Goal: Information Seeking & Learning: Learn about a topic

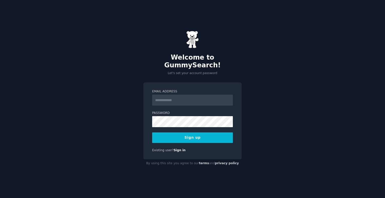
click at [172, 95] on input "Email Address" at bounding box center [192, 100] width 81 height 11
type input "**********"
click at [183, 134] on button "Sign up" at bounding box center [192, 138] width 81 height 11
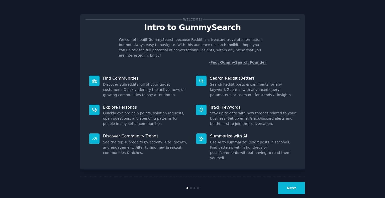
click at [300, 182] on button "Next" at bounding box center [291, 188] width 27 height 12
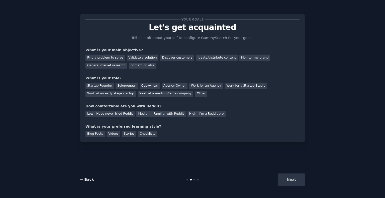
click at [88, 181] on link "← Back" at bounding box center [87, 180] width 14 height 4
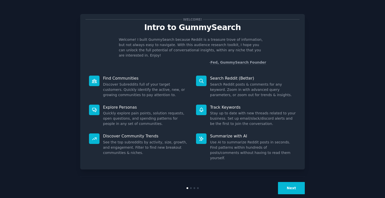
click at [288, 182] on button "Next" at bounding box center [291, 188] width 27 height 12
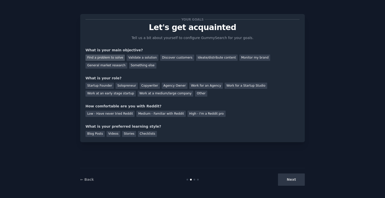
click at [113, 57] on div "Find a problem to solve" at bounding box center [104, 58] width 39 height 6
click at [125, 87] on div "Solopreneur" at bounding box center [127, 86] width 22 height 6
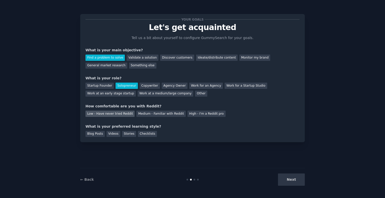
click at [121, 114] on div "Low - Have never tried Reddit" at bounding box center [109, 114] width 49 height 6
click at [112, 135] on div "Videos" at bounding box center [113, 134] width 14 height 6
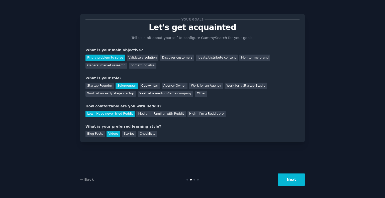
click at [287, 181] on button "Next" at bounding box center [291, 180] width 27 height 12
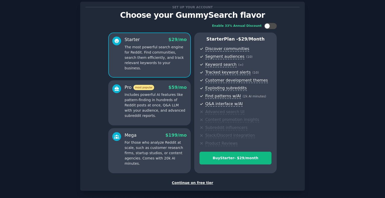
scroll to position [10, 0]
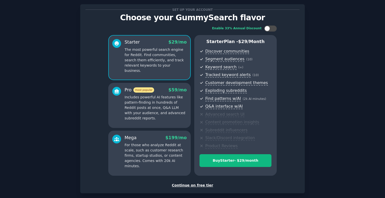
click at [193, 183] on div "Continue on free tier" at bounding box center [192, 185] width 214 height 5
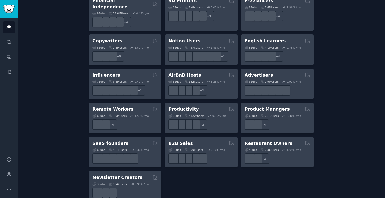
scroll to position [379, 0]
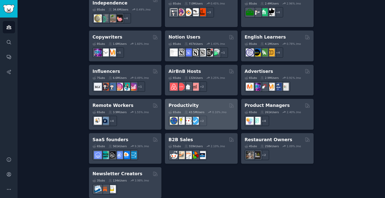
click at [195, 102] on div "Productivity" at bounding box center [200, 105] width 65 height 6
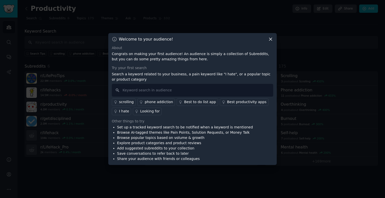
click at [127, 112] on div "I hate" at bounding box center [124, 111] width 10 height 5
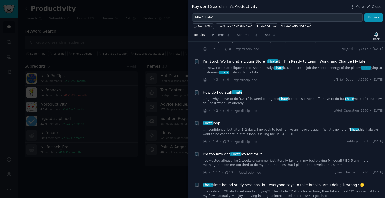
scroll to position [200, 0]
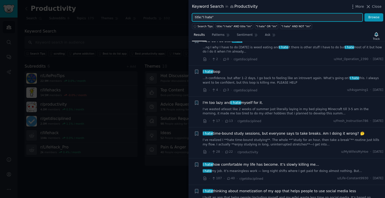
drag, startPoint x: 209, startPoint y: 17, endPoint x: 201, endPoint y: 17, distance: 7.8
click at [201, 17] on input "title:"I hate"" at bounding box center [277, 17] width 171 height 9
type input "title:"procrastinate""
click at [364, 13] on button "Browse" at bounding box center [373, 17] width 19 height 9
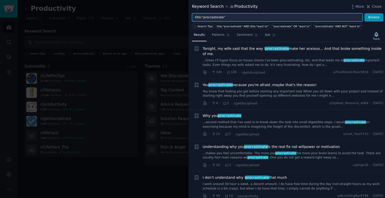
scroll to position [50, 0]
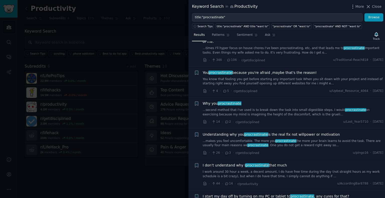
click at [368, 6] on icon at bounding box center [368, 6] width 5 height 5
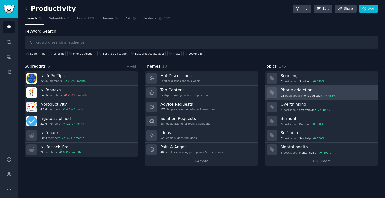
click at [297, 93] on div "11 post s about Phone addiction 433 %" at bounding box center [328, 95] width 94 height 5
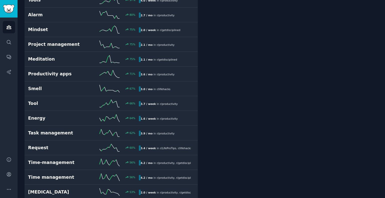
scroll to position [426, 0]
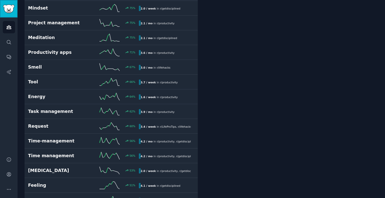
click at [8, 10] on img "Sidebar" at bounding box center [9, 9] width 12 height 9
